Goal: Information Seeking & Learning: Learn about a topic

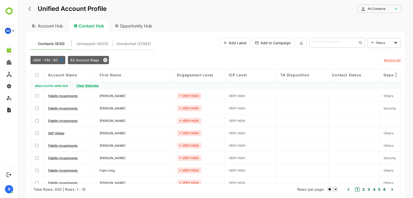
click at [48, 26] on div "Account Hub" at bounding box center [46, 25] width 41 height 11
type input "**********"
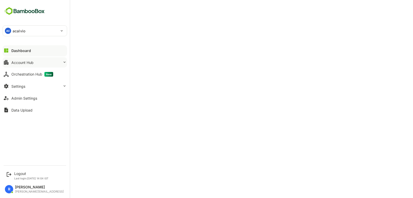
click at [22, 65] on button "Account Hub" at bounding box center [35, 62] width 65 height 10
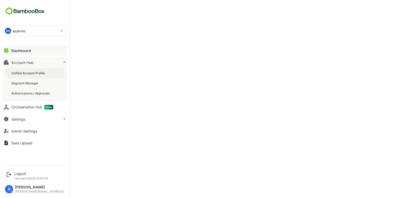
click at [26, 76] on div "Unified Account Profile" at bounding box center [35, 73] width 58 height 10
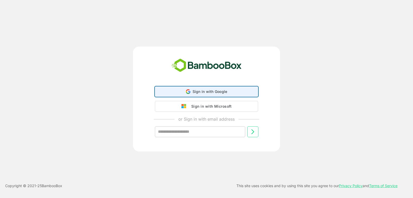
click at [187, 90] on icon at bounding box center [188, 90] width 4 height 2
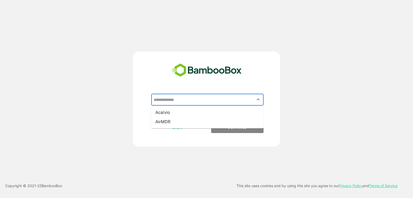
click at [160, 102] on input "text" at bounding box center [207, 100] width 110 height 10
click at [162, 112] on li "Acalvio" at bounding box center [207, 111] width 112 height 9
type input "*******"
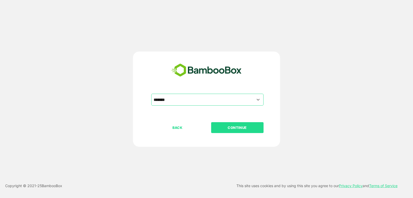
click at [231, 127] on p "CONTINUE" at bounding box center [238, 128] width 52 height 6
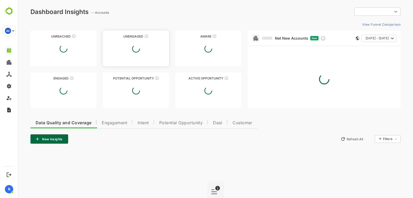
type input "**********"
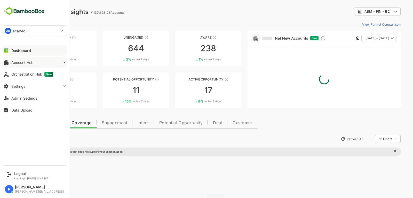
click at [36, 62] on button "Account Hub" at bounding box center [35, 62] width 65 height 10
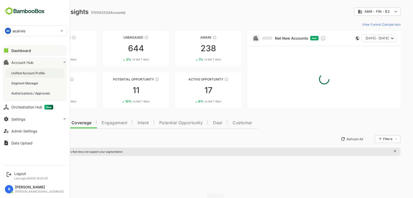
click at [35, 72] on div "Unified Account Profile" at bounding box center [28, 73] width 35 height 4
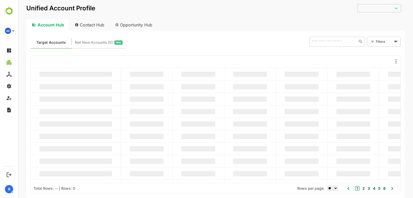
type input "**********"
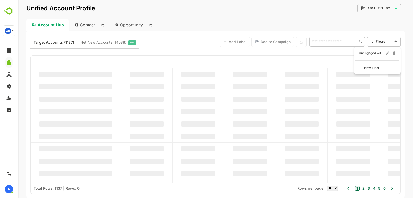
click at [382, 39] on body "**********" at bounding box center [215, 99] width 395 height 198
click at [374, 52] on span "Unengaged with LI Ads" at bounding box center [372, 53] width 26 height 6
type input "**********"
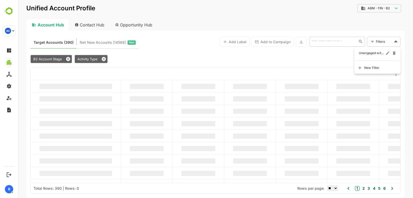
click at [390, 39] on body "**********" at bounding box center [215, 99] width 395 height 198
click at [388, 52] on icon "edit" at bounding box center [388, 53] width 5 height 5
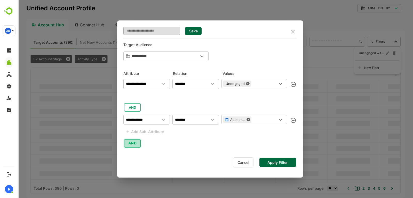
click at [134, 143] on button "AND" at bounding box center [132, 143] width 17 height 8
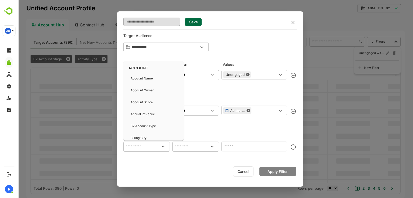
click at [132, 149] on input "text" at bounding box center [147, 146] width 44 height 6
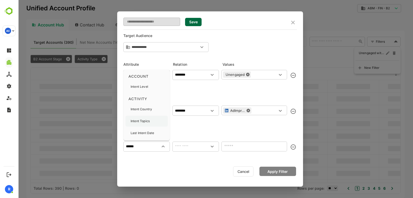
click at [136, 124] on div "Intent Topics" at bounding box center [140, 120] width 19 height 11
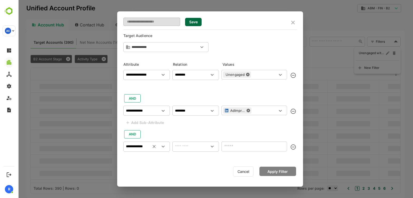
type input "**********"
click at [181, 148] on input "text" at bounding box center [196, 146] width 44 height 6
click at [182, 162] on li "contains" at bounding box center [196, 158] width 44 height 10
type input "********"
click at [236, 147] on input "text" at bounding box center [255, 146] width 66 height 10
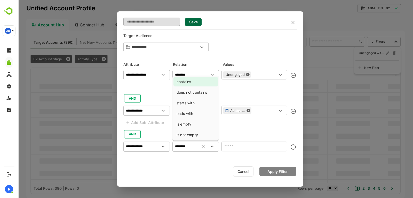
click at [197, 145] on input "********" at bounding box center [196, 146] width 44 height 6
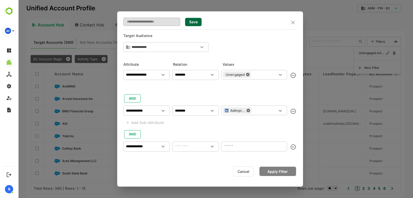
click at [158, 158] on div "**********" at bounding box center [210, 98] width 186 height 175
click at [213, 146] on icon "Open" at bounding box center [212, 146] width 3 height 2
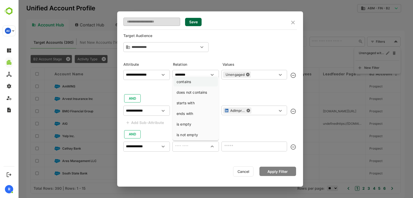
click at [189, 82] on li "contains" at bounding box center [196, 82] width 44 height 10
type input "********"
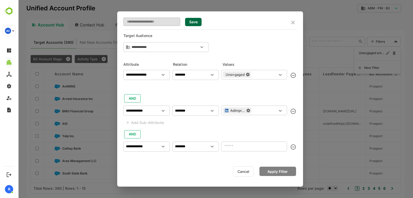
click at [199, 156] on div at bounding box center [210, 159] width 174 height 8
click at [242, 168] on button "Cancel" at bounding box center [243, 171] width 20 height 10
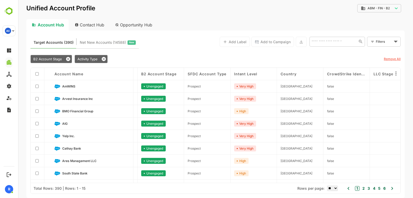
scroll to position [0, 508]
drag, startPoint x: 317, startPoint y: 114, endPoint x: 252, endPoint y: 63, distance: 82.6
click at [252, 63] on div "B2 Account Stage Activity Type Remove All" at bounding box center [215, 59] width 370 height 12
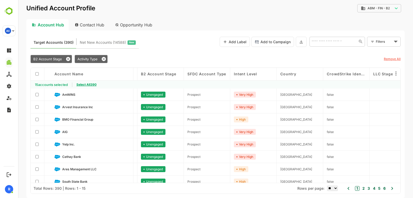
click at [88, 82] on span "Select All 390" at bounding box center [86, 84] width 20 height 4
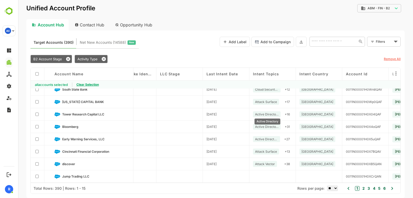
scroll to position [93, 720]
click at [305, 43] on button at bounding box center [301, 42] width 11 height 10
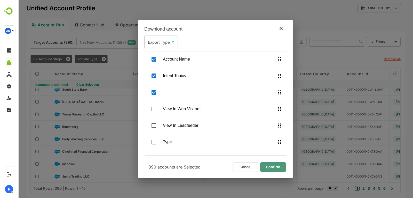
click at [270, 166] on span "Confirm" at bounding box center [274, 166] width 18 height 7
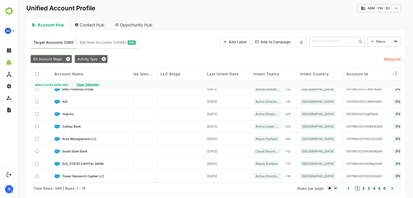
scroll to position [31, 720]
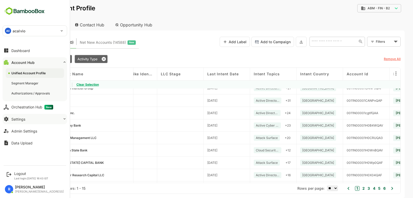
click at [24, 119] on div "Settings" at bounding box center [18, 119] width 14 height 4
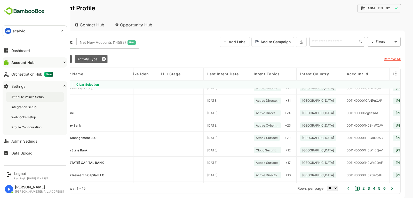
click at [22, 98] on div "Attribute Values Setup" at bounding box center [27, 97] width 33 height 4
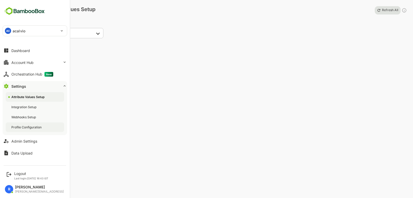
click at [28, 127] on div "Profile Configuration" at bounding box center [26, 127] width 31 height 4
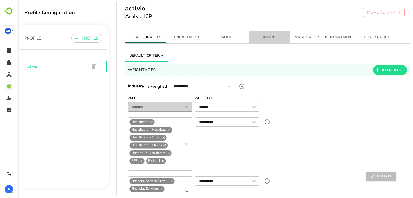
click at [277, 38] on span "INTENT" at bounding box center [269, 37] width 35 height 6
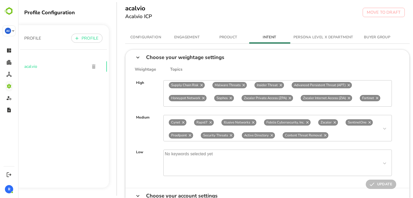
scroll to position [42, 0]
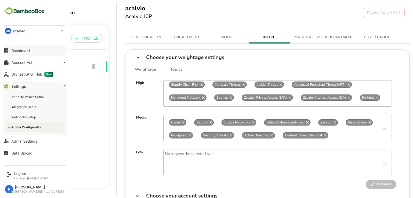
click at [26, 54] on button "Dashboard" at bounding box center [35, 50] width 65 height 10
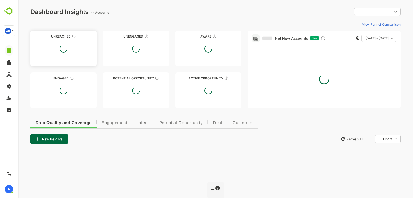
type input "**********"
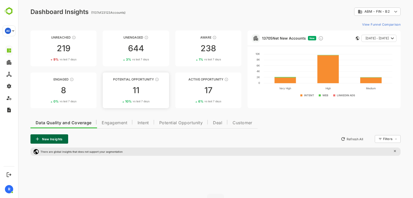
click at [148, 91] on div "11" at bounding box center [136, 90] width 66 height 8
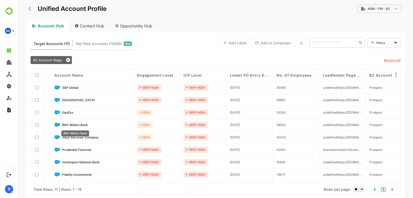
click at [75, 125] on span "BNY Mellon Bank" at bounding box center [75, 125] width 26 height 4
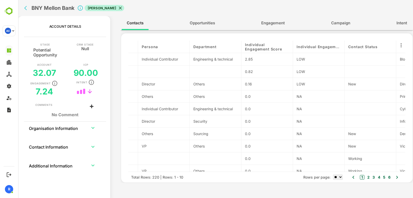
scroll to position [7, 42]
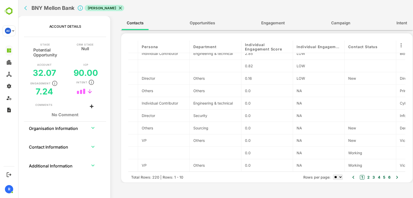
click at [337, 176] on select "** ** ** ***" at bounding box center [338, 176] width 10 height 5
select select "***"
click at [333, 174] on select "** ** ** ***" at bounding box center [338, 176] width 10 height 5
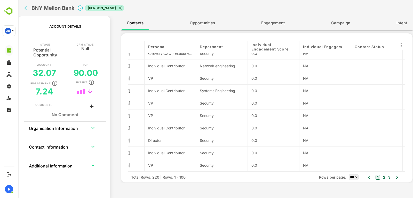
scroll to position [1123, 36]
click at [385, 177] on button "2" at bounding box center [384, 177] width 4 height 6
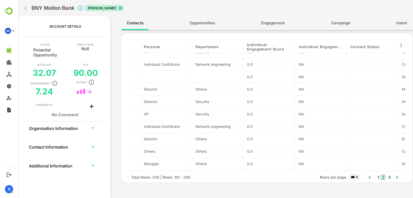
scroll to position [0, 40]
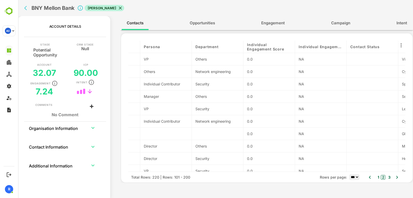
click at [390, 177] on button "3" at bounding box center [389, 177] width 4 height 6
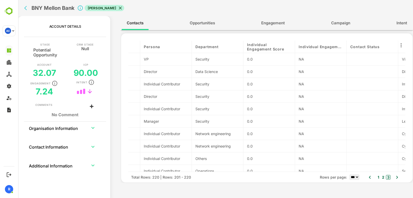
type button "3"
click at [378, 175] on button "1" at bounding box center [378, 177] width 3 height 6
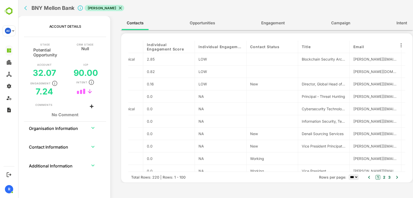
scroll to position [0, 0]
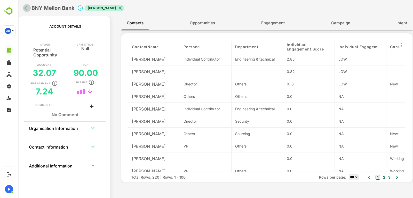
click at [26, 8] on icon "back" at bounding box center [26, 7] width 5 height 5
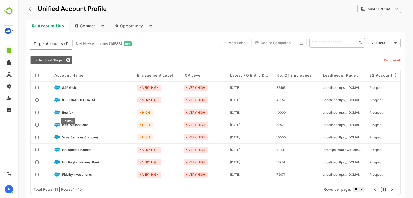
click at [71, 112] on span "Equifax" at bounding box center [67, 112] width 11 height 4
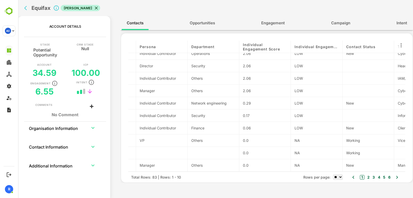
scroll to position [7, 44]
click at [339, 177] on select "** ** ** ***" at bounding box center [338, 176] width 10 height 5
select select "***"
click at [333, 174] on select "** ** ** ***" at bounding box center [338, 176] width 10 height 5
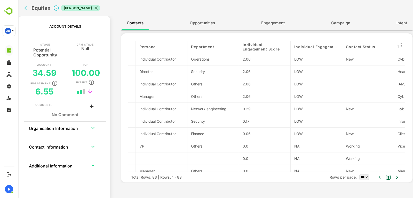
scroll to position [0, 0]
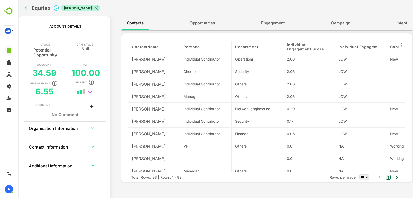
click at [147, 73] on div "Eduardo Fritz" at bounding box center [154, 71] width 52 height 12
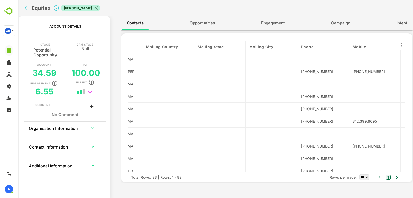
scroll to position [0, 507]
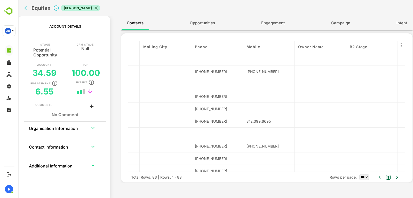
click at [254, 19] on div "Contacts Opportunities Engagement Campaign Intent" at bounding box center [267, 23] width 293 height 14
click at [266, 23] on span "Engagement" at bounding box center [273, 23] width 24 height 7
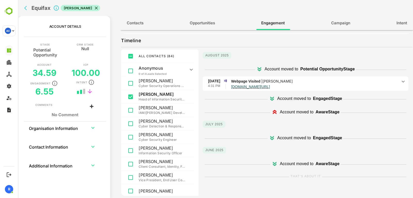
scroll to position [84, 0]
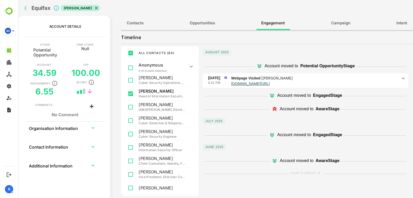
click at [400, 78] on icon at bounding box center [403, 78] width 6 height 6
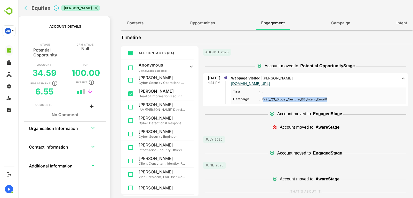
drag, startPoint x: 263, startPoint y: 99, endPoint x: 335, endPoint y: 103, distance: 71.9
click at [335, 103] on div "Title : - Less ...More Campaign : FY25_Q3_Global_Nurture_BB_Intent_Email1 Less …" at bounding box center [318, 95] width 175 height 17
drag, startPoint x: 330, startPoint y: 97, endPoint x: 261, endPoint y: 99, distance: 68.2
click at [261, 99] on div "FY25_Q3_Global_Nurture_BB_Intent_Email1 Less ...More" at bounding box center [294, 99] width 69 height 5
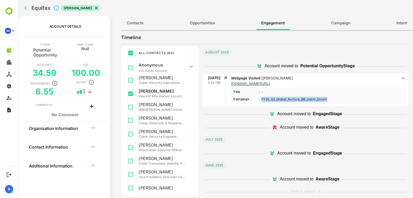
copy div "FY25_Q3_Global_Nurture_BB_Intent_Email1"
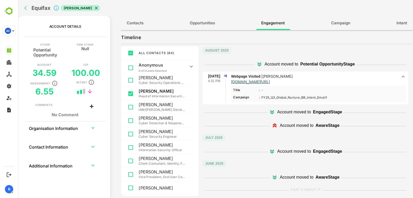
drag, startPoint x: 300, startPoint y: 83, endPoint x: 248, endPoint y: 85, distance: 51.7
click at [248, 85] on div "Webpage Visited | Eduardo Fritz www.acalvio.com/schedule-a-demo/ Title : - Less…" at bounding box center [318, 87] width 175 height 29
drag, startPoint x: 261, startPoint y: 97, endPoint x: 331, endPoint y: 100, distance: 70.4
click at [331, 100] on div "Title : - Less ...More Campaign : FY25_Q3_Global_Nurture_BB_Intent_Email1 Less …" at bounding box center [318, 94] width 175 height 17
copy div "FY25_Q3_Global_Nurture_BB_Intent_Email1"
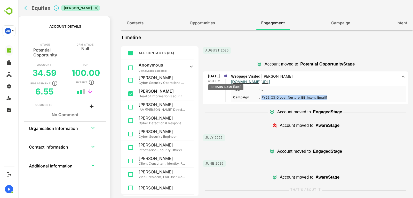
drag, startPoint x: 295, startPoint y: 80, endPoint x: 236, endPoint y: 80, distance: 59.4
click at [236, 80] on p "www.acalvio.com/schedule-a-demo/" at bounding box center [314, 81] width 167 height 4
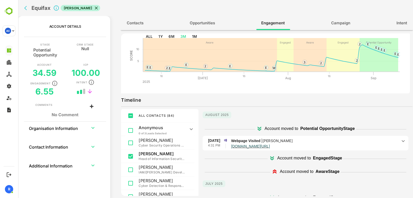
scroll to position [0, 0]
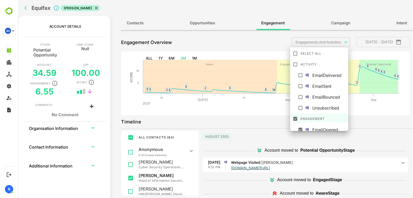
click at [331, 43] on body "**********" at bounding box center [215, 99] width 395 height 198
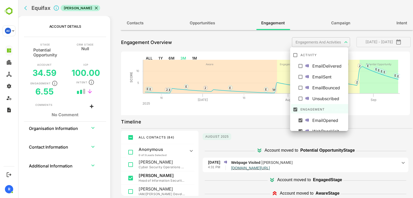
scroll to position [9, 0]
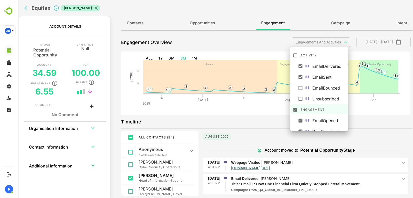
click at [259, 115] on div at bounding box center [215, 99] width 395 height 198
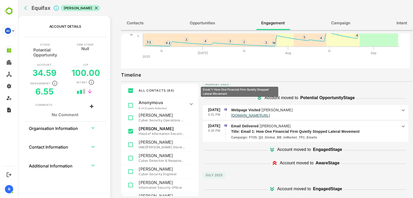
scroll to position [47, 0]
click at [402, 110] on icon at bounding box center [403, 110] width 3 height 2
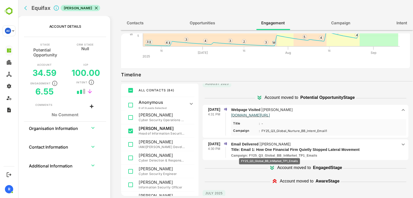
drag, startPoint x: 323, startPoint y: 155, endPoint x: 270, endPoint y: 155, distance: 52.4
click at [270, 155] on div "Campaign : FY25_Q3_Global_BB_InMarket_TP1_Emails" at bounding box center [314, 155] width 167 height 5
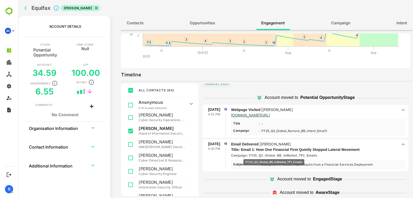
drag, startPoint x: 322, startPoint y: 156, endPoint x: 274, endPoint y: 155, distance: 48.3
click at [274, 155] on div "Campaign : FY25_Q3_Global_BB_InMarket_TP1_Emails" at bounding box center [314, 155] width 167 height 5
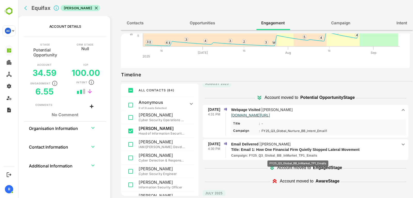
drag, startPoint x: 250, startPoint y: 155, endPoint x: 298, endPoint y: 157, distance: 48.6
click at [298, 157] on p "Campaign : FY25_Q3_Global_BB_InMarket_TP1_Emails" at bounding box center [274, 155] width 86 height 5
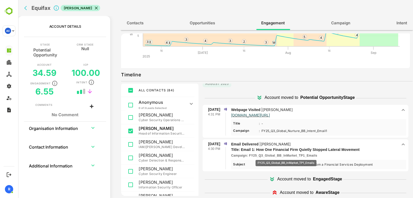
drag, startPoint x: 309, startPoint y: 155, endPoint x: 286, endPoint y: 156, distance: 22.5
click at [286, 156] on p "Campaign : FY25_Q3_Global_BB_InMarket_TP1_Emails" at bounding box center [274, 155] width 86 height 5
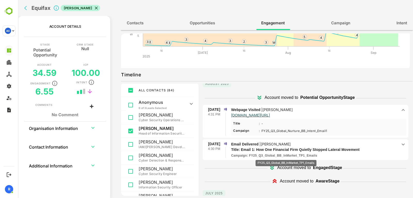
click at [286, 156] on p "Campaign : FY25_Q3_Global_BB_InMarket_TP1_Emails" at bounding box center [274, 155] width 86 height 5
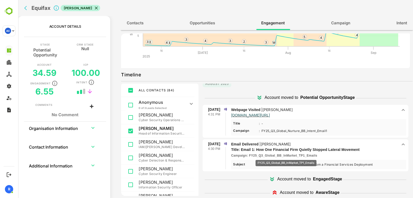
click at [286, 156] on p "Campaign : FY25_Q3_Global_BB_InMarket_TP1_Emails" at bounding box center [274, 155] width 86 height 5
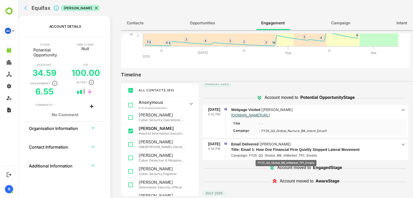
click at [286, 156] on p "Campaign : FY25_Q3_Global_BB_InMarket_TP1_Emails" at bounding box center [274, 155] width 86 height 5
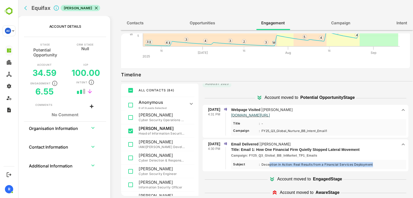
drag, startPoint x: 375, startPoint y: 164, endPoint x: 270, endPoint y: 160, distance: 105.5
click at [270, 160] on div "Subject : Deception in Action: Real Results from a Financial Services Deploymen…" at bounding box center [318, 164] width 175 height 9
click at [279, 165] on div "Deception in Action: Real Results from a Financial Services Deployment Less ...…" at bounding box center [317, 164] width 115 height 5
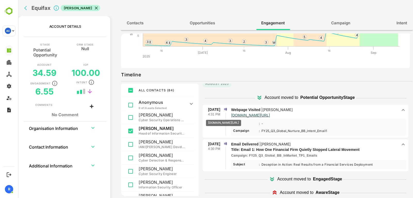
drag, startPoint x: 292, startPoint y: 116, endPoint x: 234, endPoint y: 116, distance: 58.4
click at [234, 116] on p "www.acalvio.com/schedule-a-demo/" at bounding box center [314, 114] width 167 height 4
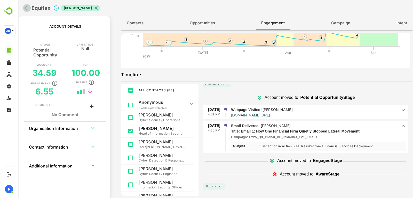
click at [30, 7] on button "back" at bounding box center [27, 8] width 8 height 8
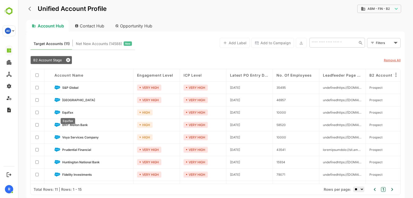
click at [72, 112] on span "Equifax" at bounding box center [67, 112] width 11 height 4
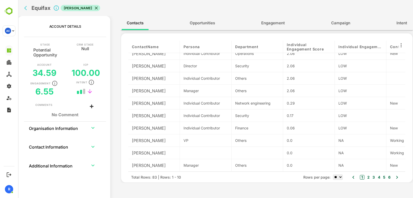
scroll to position [0, 0]
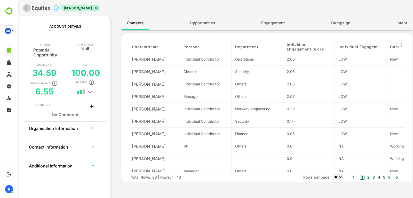
click at [27, 10] on icon "back" at bounding box center [25, 8] width 3 height 4
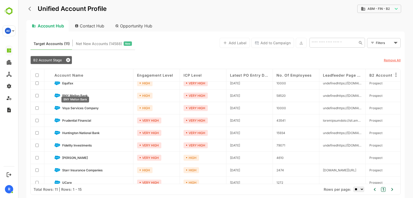
scroll to position [35, 0]
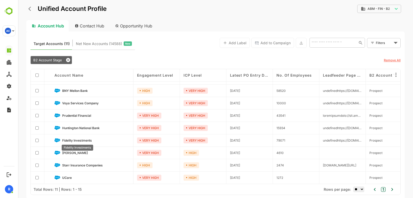
click at [72, 139] on span "Fidelity Investments" at bounding box center [77, 140] width 30 height 4
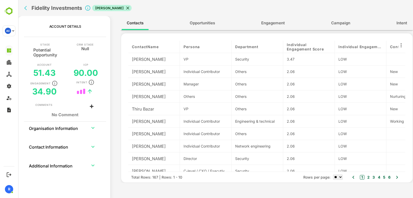
scroll to position [7, 0]
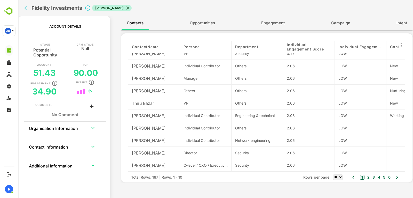
click at [339, 178] on select "** ** ** ***" at bounding box center [338, 176] width 10 height 5
select select "***"
click at [333, 174] on select "** ** ** ***" at bounding box center [338, 176] width 10 height 5
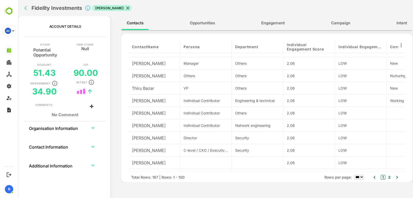
scroll to position [0, 0]
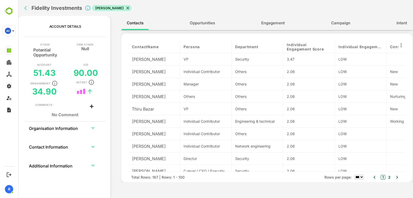
click at [267, 19] on button "Engagement" at bounding box center [273, 23] width 34 height 12
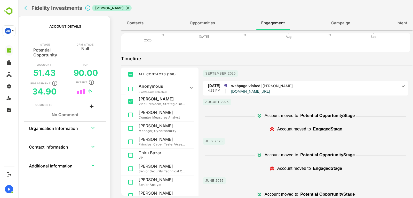
scroll to position [67, 0]
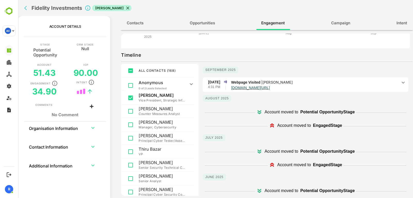
click at [390, 81] on p "Webpage Visited | Manuel Rios" at bounding box center [314, 82] width 167 height 6
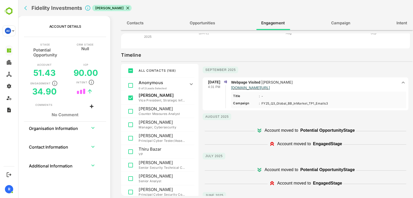
scroll to position [0, 0]
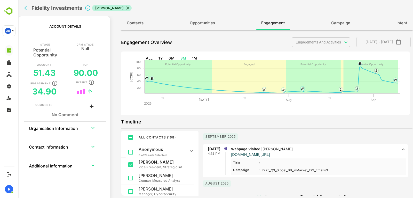
click at [330, 43] on body "**********" at bounding box center [215, 99] width 395 height 198
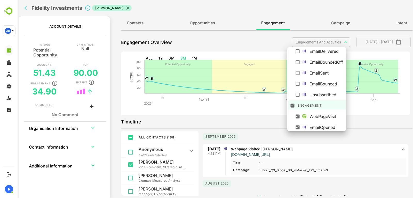
scroll to position [24, 0]
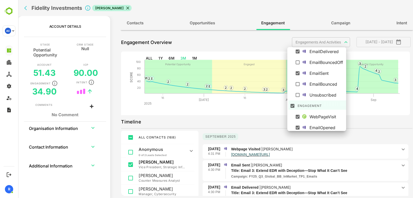
click at [256, 120] on div at bounding box center [215, 99] width 395 height 198
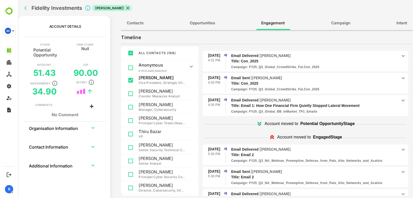
scroll to position [145, 0]
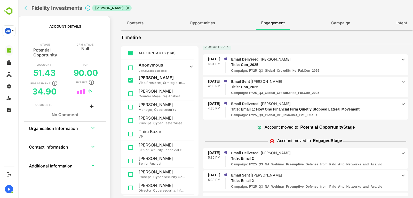
click at [400, 101] on icon at bounding box center [403, 104] width 6 height 6
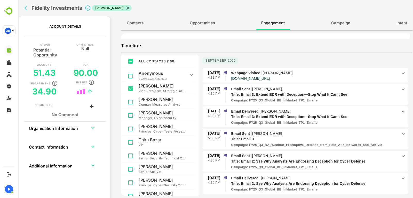
scroll to position [76, 0]
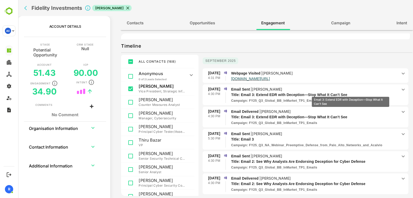
click at [351, 93] on p "Title: Email 3: Extend EDR with Deception—Stop What It Can’t See" at bounding box center [310, 94] width 158 height 5
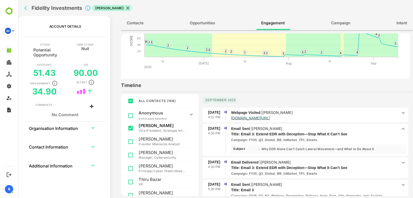
scroll to position [0, 0]
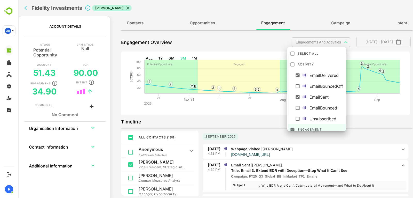
click at [343, 45] on body "**********" at bounding box center [215, 99] width 395 height 198
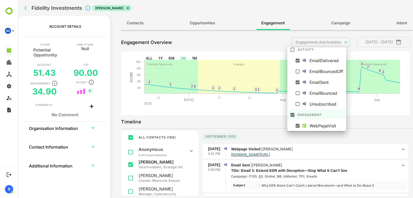
scroll to position [14, 0]
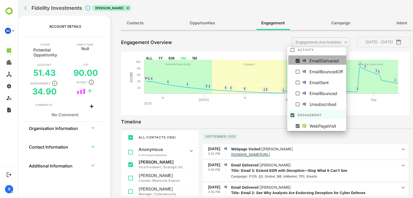
click at [297, 58] on icon at bounding box center [297, 60] width 5 height 5
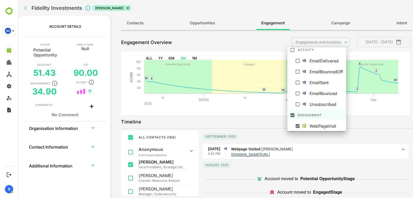
click at [272, 114] on div at bounding box center [215, 99] width 395 height 198
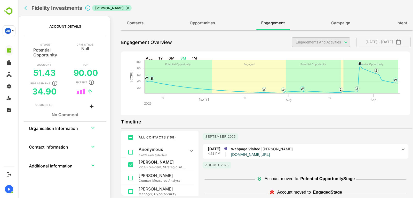
scroll to position [84, 0]
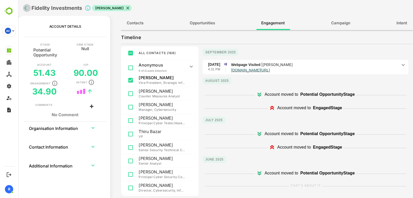
click at [26, 9] on icon "back" at bounding box center [25, 8] width 3 height 4
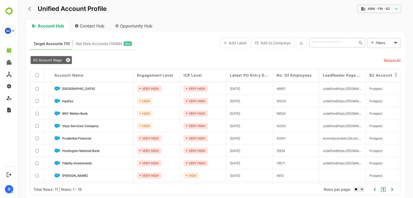
scroll to position [0, 0]
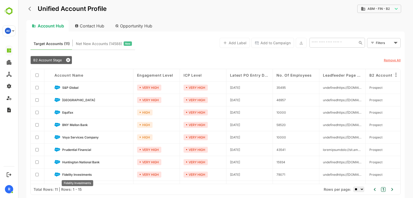
click at [72, 175] on span "Fidelity Investments" at bounding box center [77, 174] width 30 height 4
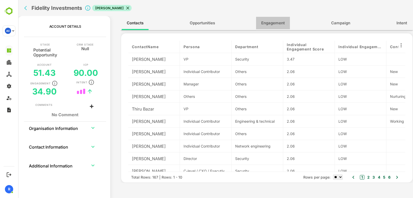
click at [261, 26] on span "Engagement" at bounding box center [273, 23] width 24 height 7
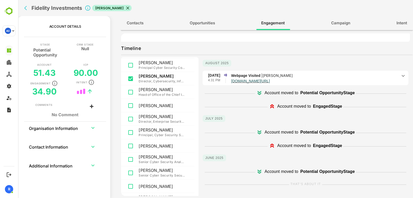
scroll to position [74, 0]
click at [357, 75] on p "Webpage Visited | Brian Stelmack" at bounding box center [314, 75] width 167 height 6
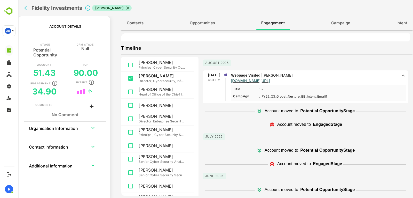
scroll to position [0, 0]
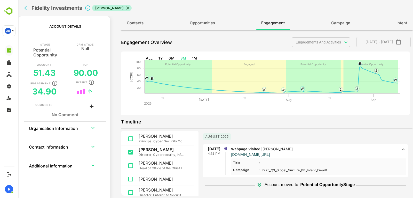
click at [316, 40] on body "**********" at bounding box center [215, 99] width 395 height 198
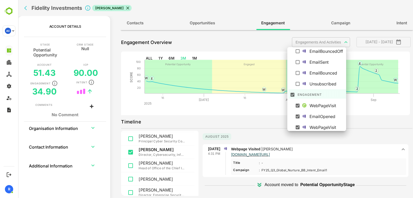
scroll to position [33, 0]
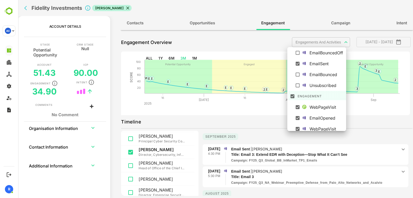
click at [264, 129] on div at bounding box center [215, 99] width 395 height 198
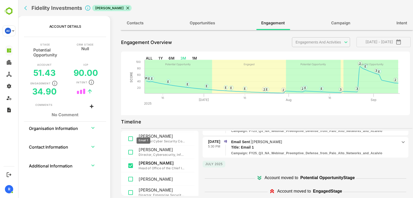
scroll to position [0, 0]
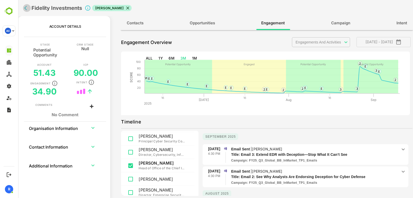
click at [26, 9] on icon "back" at bounding box center [26, 7] width 5 height 5
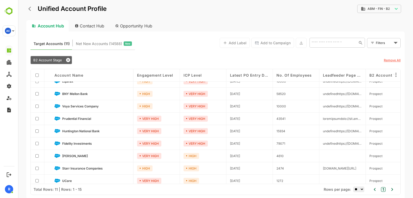
scroll to position [35, 0]
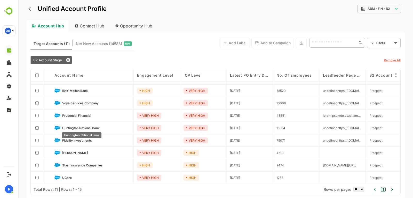
click at [75, 128] on span "Huntington National Bank" at bounding box center [80, 128] width 37 height 4
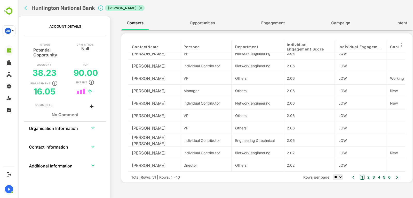
scroll to position [7, 0]
click at [336, 176] on select "** ** ** ***" at bounding box center [338, 176] width 10 height 5
select select "***"
click at [333, 174] on select "** ** ** ***" at bounding box center [338, 176] width 10 height 5
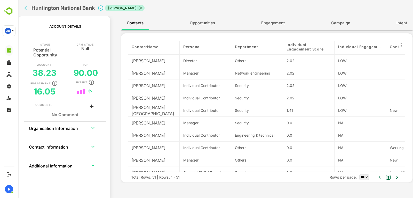
scroll to position [110, 0]
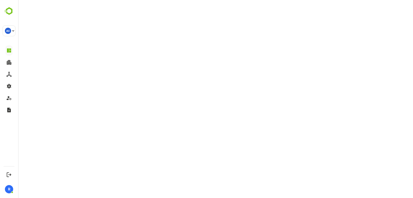
select select "***"
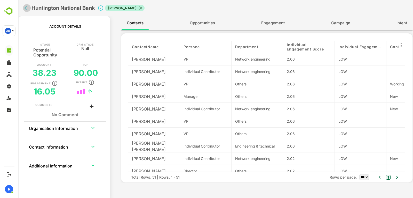
click at [25, 11] on button "back" at bounding box center [27, 8] width 8 height 8
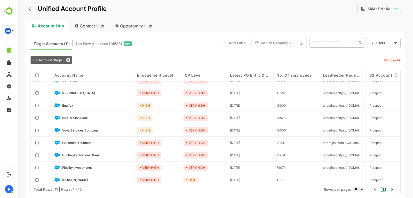
scroll to position [7, 0]
click at [67, 142] on span "Prudential Financial" at bounding box center [76, 142] width 29 height 4
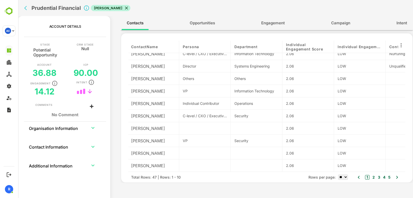
scroll to position [7, 1]
click at [341, 176] on select "** ** ** ***" at bounding box center [343, 176] width 10 height 5
select select "**"
click at [338, 174] on select "** ** ** ***" at bounding box center [343, 176] width 10 height 5
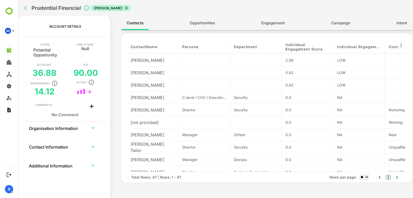
scroll to position [123, 1]
click at [255, 23] on div "Contacts Opportunities Engagement Campaign Intent" at bounding box center [267, 23] width 293 height 14
click at [267, 26] on span "Engagement" at bounding box center [273, 23] width 24 height 7
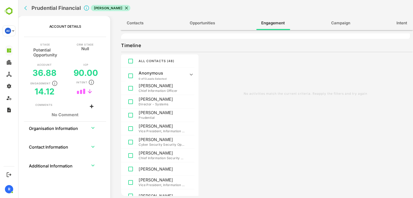
scroll to position [16, 0]
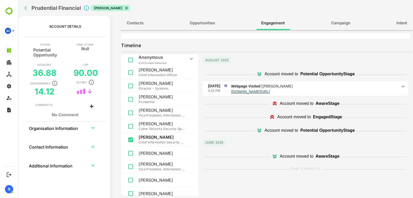
click at [400, 85] on icon at bounding box center [403, 86] width 6 height 6
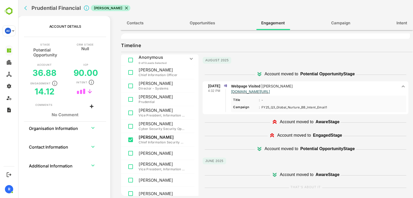
click at [402, 85] on icon at bounding box center [403, 86] width 3 height 2
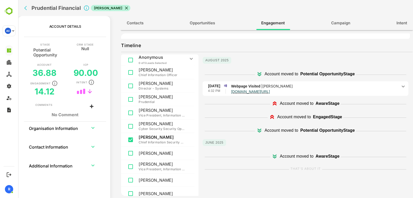
click at [400, 85] on icon at bounding box center [403, 86] width 6 height 6
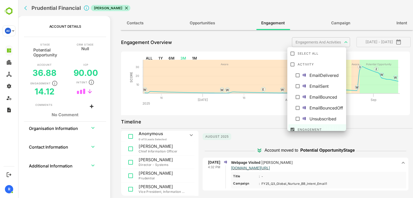
scroll to position [47, 0]
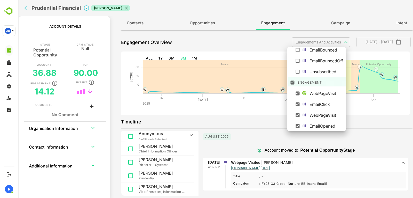
click at [325, 44] on body "**********" at bounding box center [215, 99] width 395 height 198
click at [271, 69] on div at bounding box center [215, 99] width 395 height 198
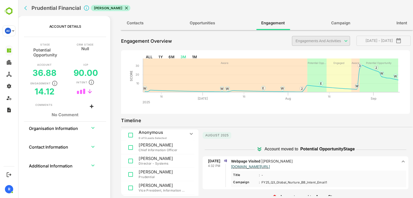
scroll to position [1, 0]
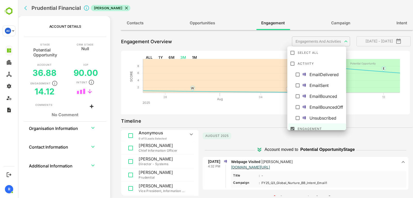
click at [314, 41] on body "**********" at bounding box center [215, 99] width 395 height 198
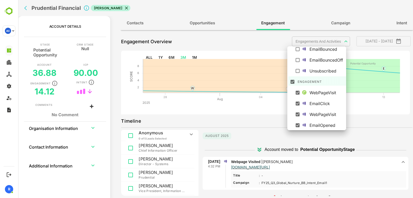
scroll to position [28, 0]
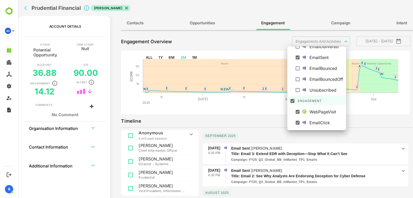
click at [281, 47] on div at bounding box center [215, 99] width 395 height 198
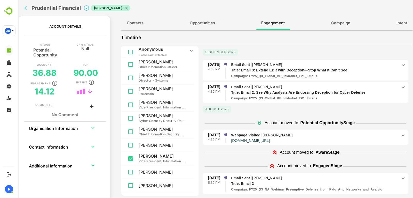
scroll to position [0, 0]
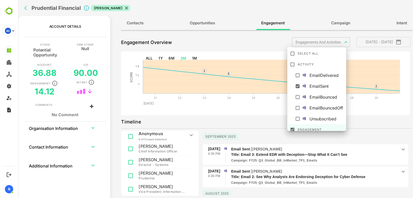
click at [331, 44] on body "**********" at bounding box center [215, 99] width 395 height 198
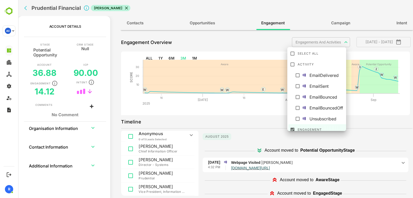
click at [271, 141] on div at bounding box center [215, 99] width 395 height 198
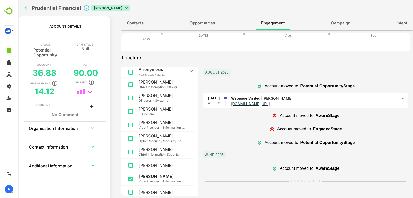
scroll to position [64, 0]
click at [25, 7] on icon "back" at bounding box center [26, 7] width 5 height 5
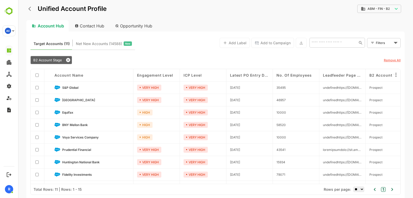
scroll to position [35, 0]
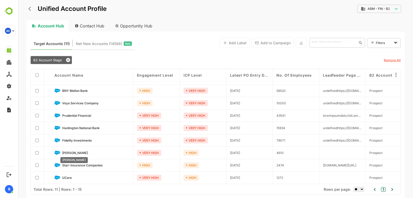
click at [68, 151] on span "Ryan" at bounding box center [75, 153] width 26 height 4
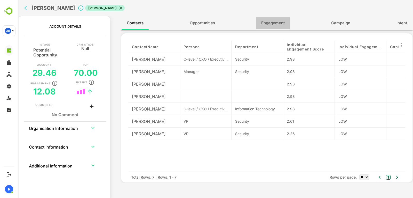
click at [267, 20] on span "Engagement" at bounding box center [273, 23] width 24 height 7
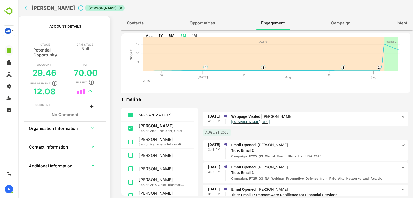
scroll to position [16, 0]
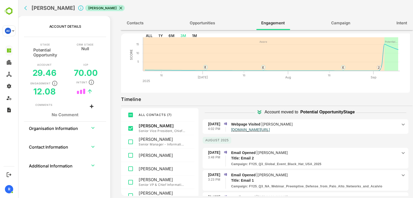
click at [400, 126] on icon at bounding box center [403, 124] width 6 height 6
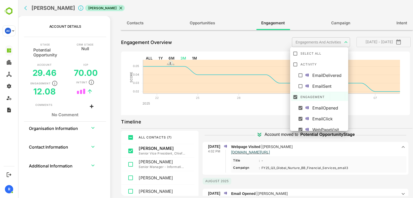
scroll to position [3, 0]
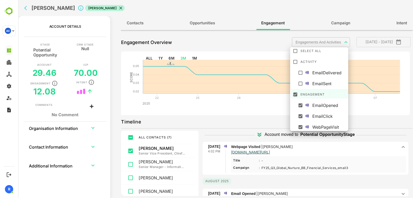
click at [321, 42] on body "**********" at bounding box center [215, 99] width 395 height 198
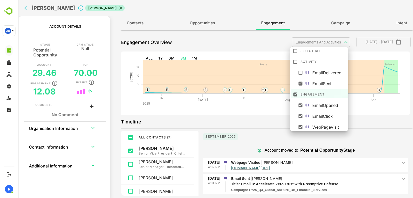
click at [304, 23] on div at bounding box center [215, 99] width 395 height 198
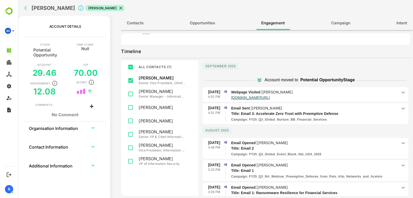
scroll to position [71, 0]
click at [400, 110] on icon at bounding box center [403, 108] width 6 height 6
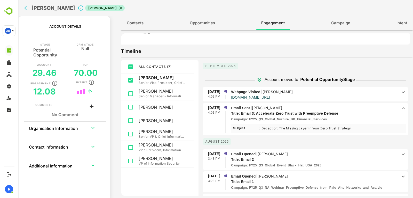
click at [397, 111] on div "Email Sent | Jim Motes Title: Email 3: Accelerate Zero Trust with Preemptive De…" at bounding box center [318, 113] width 175 height 17
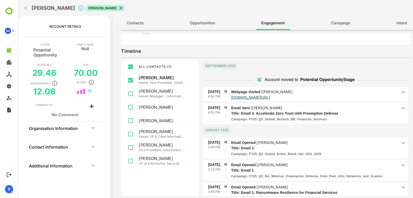
click at [400, 89] on icon at bounding box center [403, 92] width 6 height 6
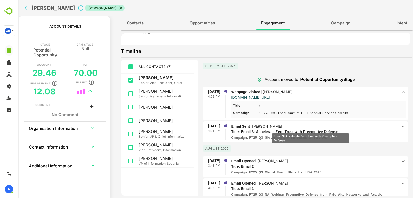
click at [311, 129] on p "Title: Email 3: Accelerate Zero Trust with Preemptive Defense" at bounding box center [310, 131] width 158 height 5
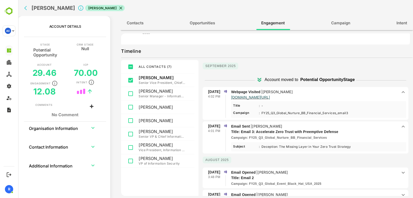
scroll to position [0, 0]
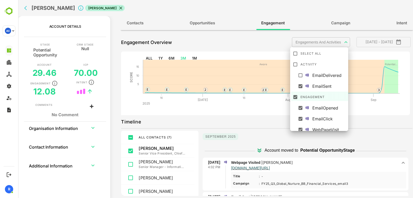
click at [326, 43] on body "**********" at bounding box center [215, 99] width 395 height 198
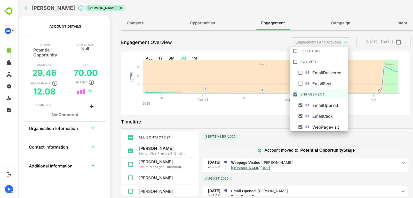
scroll to position [4, 0]
click at [277, 107] on div at bounding box center [215, 99] width 395 height 198
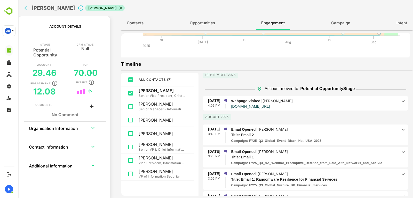
scroll to position [4, 0]
click at [307, 101] on p "Webpage Visited | Jim Motes" at bounding box center [314, 101] width 167 height 6
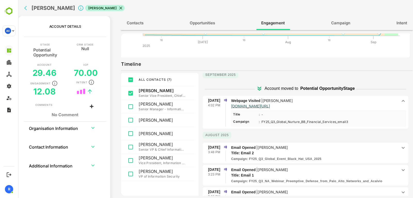
click at [276, 132] on div "August 2025" at bounding box center [306, 137] width 206 height 10
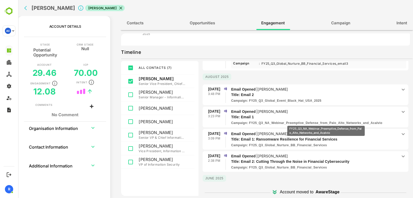
scroll to position [84, 0]
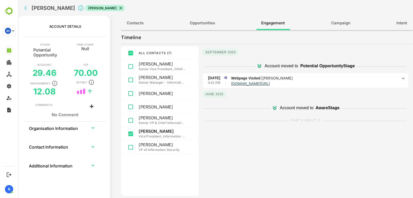
click at [300, 78] on p "Webpage Visited | Bob Canny" at bounding box center [314, 78] width 167 height 6
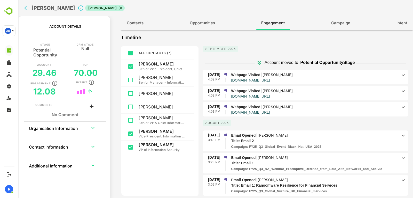
scroll to position [3, 0]
click at [316, 75] on p "Webpage Visited | Jim Motes" at bounding box center [314, 75] width 167 height 6
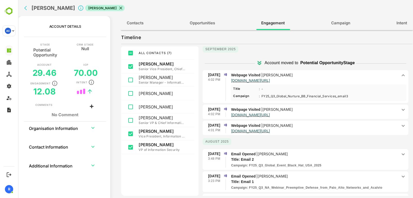
click at [316, 75] on p "Webpage Visited | Jim Motes" at bounding box center [314, 75] width 167 height 6
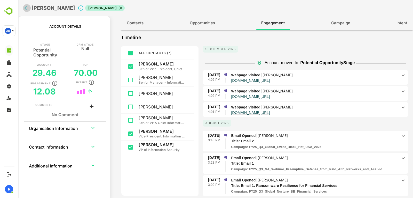
click at [27, 9] on icon "back" at bounding box center [26, 7] width 5 height 5
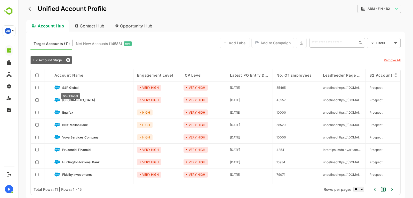
click at [68, 86] on span "S&P Global" at bounding box center [70, 88] width 16 height 4
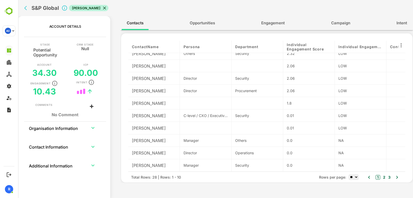
scroll to position [0, 0]
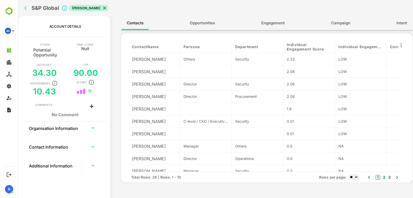
click at [353, 179] on select "** ** ** ***" at bounding box center [354, 176] width 10 height 5
select select "**"
click at [349, 174] on select "** ** ** ***" at bounding box center [354, 176] width 10 height 5
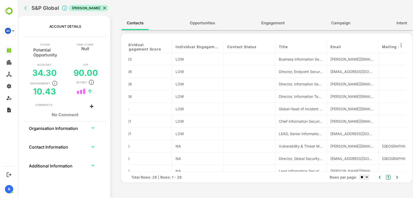
scroll to position [0, 163]
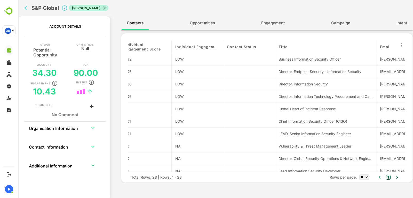
drag, startPoint x: 326, startPoint y: 48, endPoint x: 385, endPoint y: 57, distance: 60.3
click at [385, 57] on div "contactName Persona Department Individual Engagement Score Individual Engagemen…" at bounding box center [266, 106] width 277 height 131
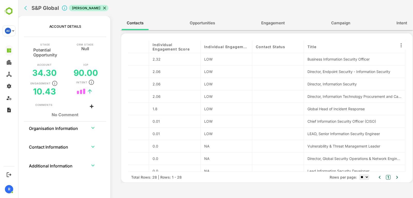
scroll to position [0, 143]
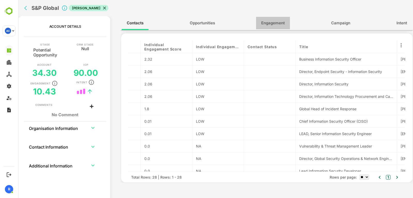
click at [266, 22] on span "Engagement" at bounding box center [273, 23] width 24 height 7
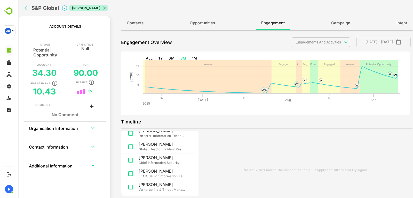
scroll to position [72, 0]
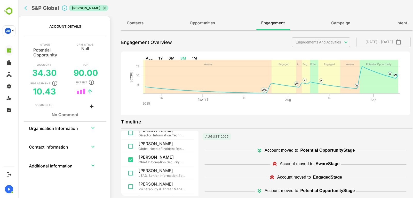
click at [214, 122] on div "Timeline" at bounding box center [267, 122] width 292 height 8
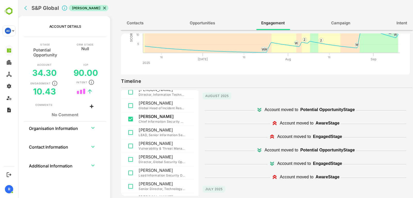
scroll to position [0, 0]
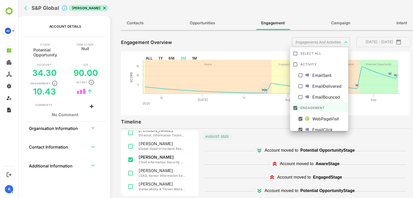
click at [331, 45] on body "**********" at bounding box center [215, 99] width 395 height 198
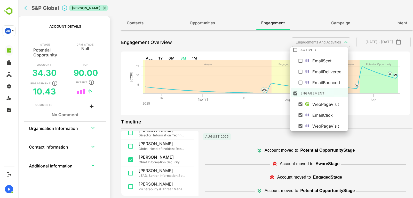
click at [260, 41] on div at bounding box center [215, 99] width 395 height 198
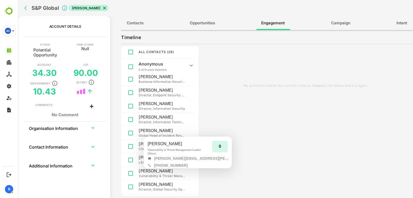
scroll to position [0, 0]
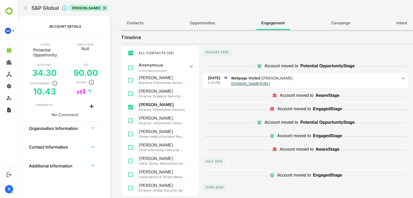
click at [392, 79] on p "Webpage Visited | Lee Bieneman" at bounding box center [314, 78] width 167 height 6
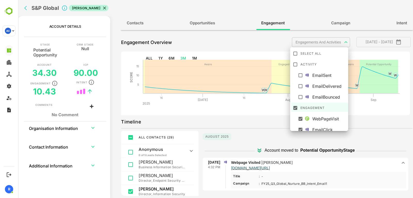
scroll to position [14, 0]
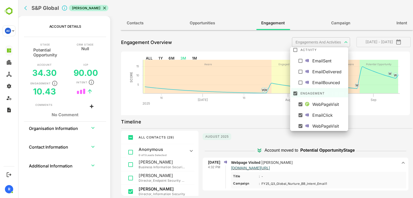
click at [320, 45] on body "**********" at bounding box center [215, 99] width 395 height 198
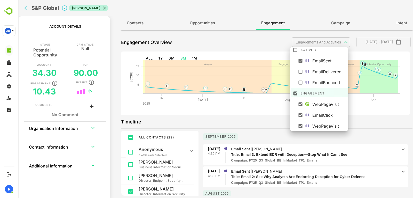
click at [263, 144] on div at bounding box center [215, 99] width 395 height 198
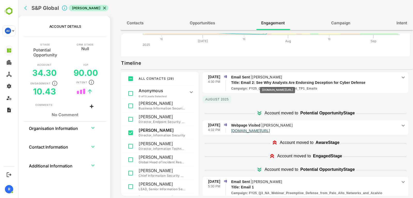
scroll to position [42, 0]
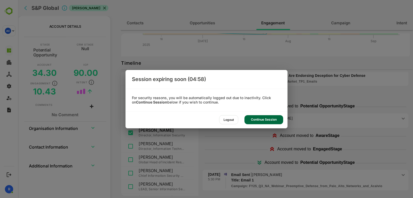
click at [269, 121] on div "Continue Session" at bounding box center [264, 119] width 39 height 9
